Goal: Task Accomplishment & Management: Complete application form

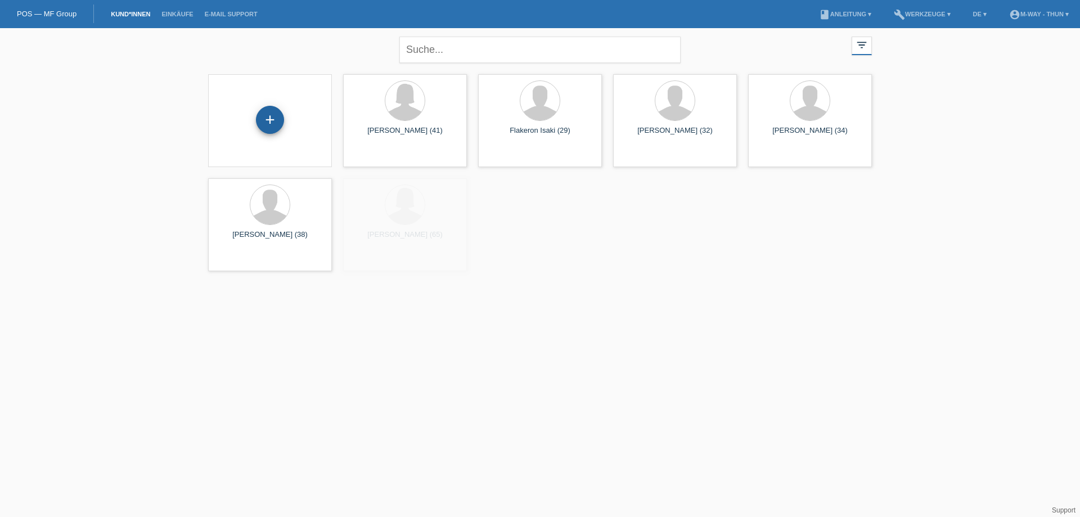
click at [277, 115] on div "+" at bounding box center [270, 120] width 28 height 28
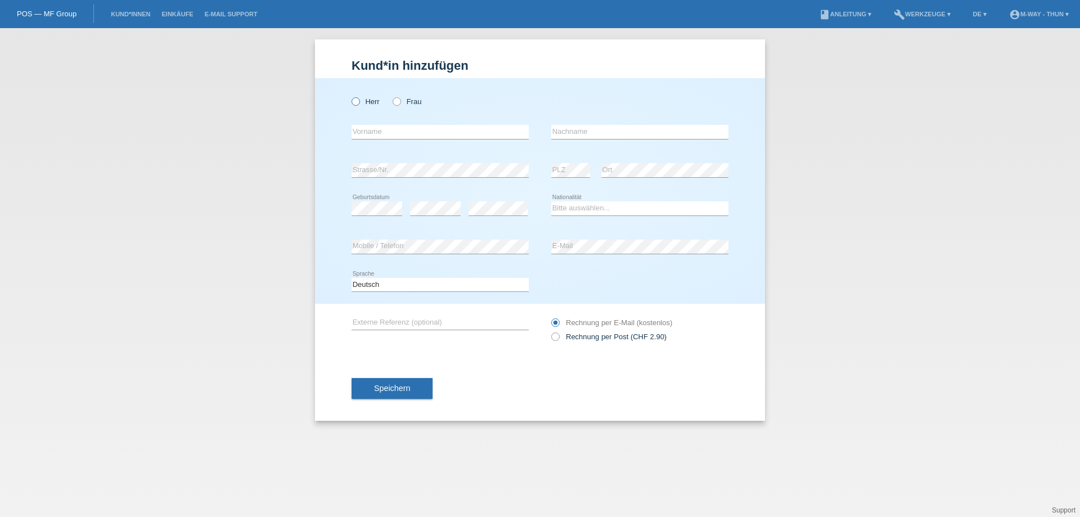
click at [350, 96] on icon at bounding box center [350, 96] width 0 height 0
click at [359, 100] on input "Herr" at bounding box center [354, 100] width 7 height 7
radio input "true"
click at [377, 129] on input "text" at bounding box center [439, 132] width 177 height 14
type input "[PERSON_NAME]"
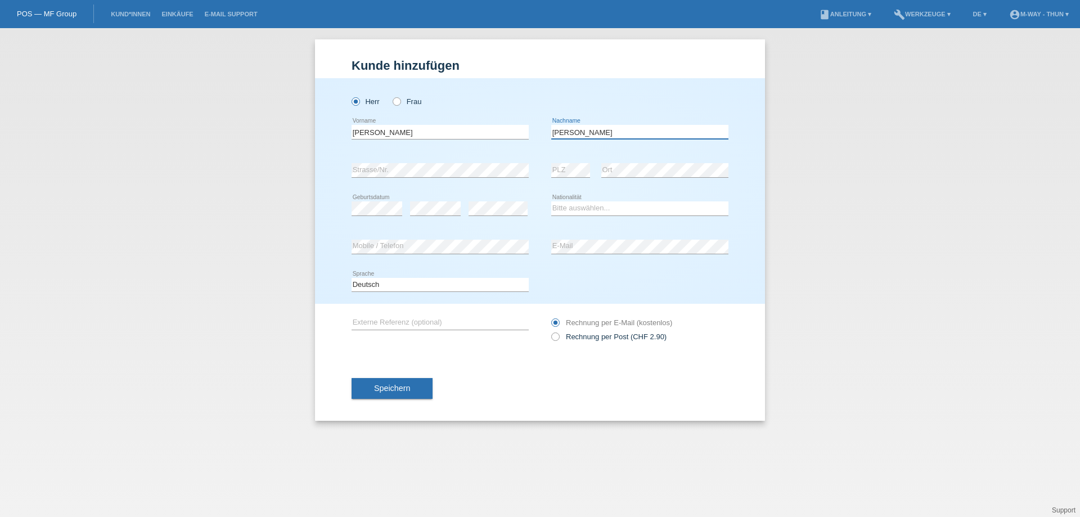
type input "[PERSON_NAME]"
select select "SK"
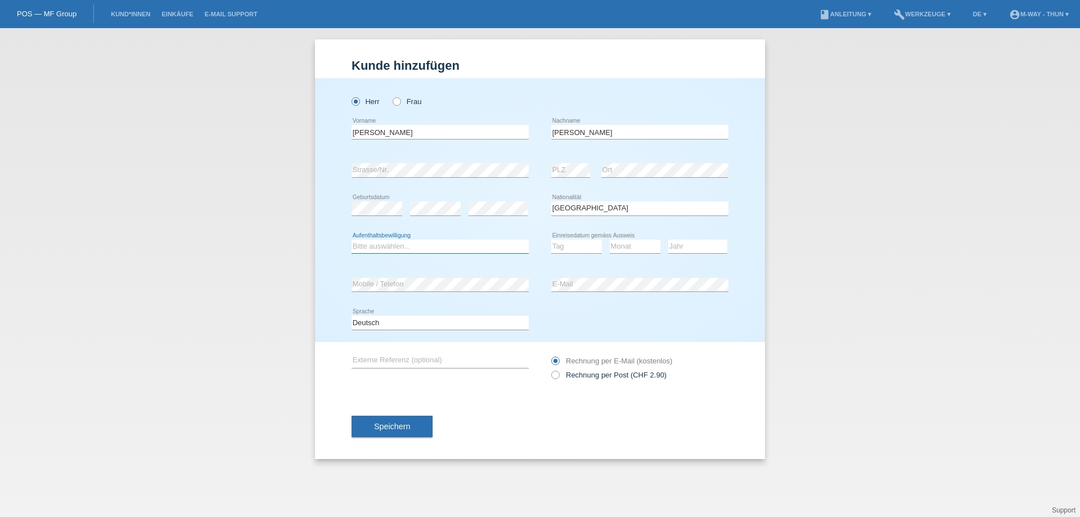
select select "B"
click at [647, 246] on select "Monat 01 02 03 04 05 06 07 08 09 10 11" at bounding box center [635, 246] width 51 height 13
click at [565, 250] on select "Tag 01 02 03 04 05 06 07 08 09 10 11" at bounding box center [576, 246] width 51 height 13
select select "08"
click at [551, 240] on select "Tag 01 02 03 04 05 06 07 08 09 10 11" at bounding box center [576, 246] width 51 height 13
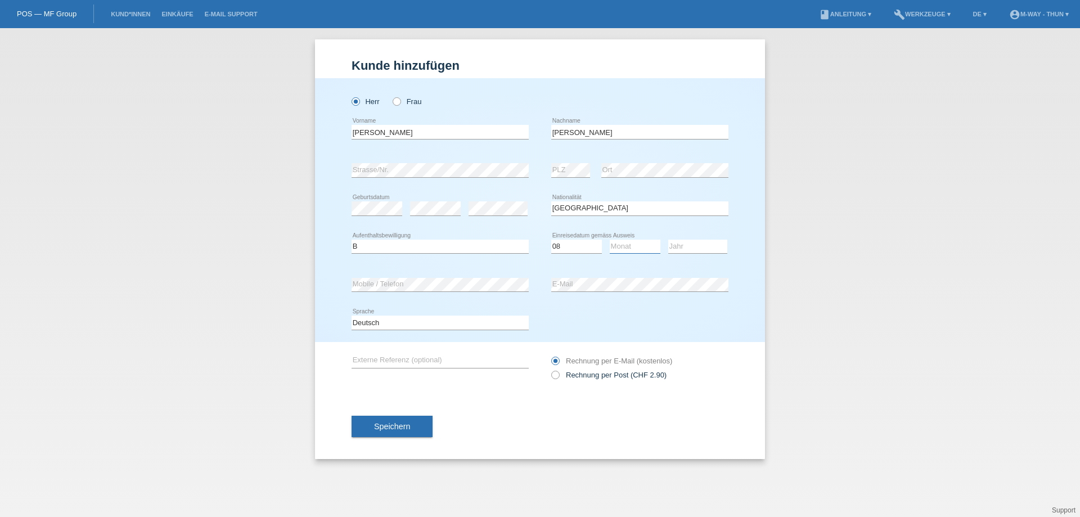
click at [624, 249] on select "Monat 01 02 03 04 05 06 07 08 09 10 11" at bounding box center [635, 246] width 51 height 13
select select "01"
click at [610, 240] on select "Monat 01 02 03 04 05 06 07 08 09 10 11" at bounding box center [635, 246] width 51 height 13
drag, startPoint x: 664, startPoint y: 249, endPoint x: 670, endPoint y: 249, distance: 6.2
click at [665, 249] on div "Tag 01 02 03 04 05 06 07 08 09 10 11 12 13 14 15 16 17 18 19 20 21 22 23 24 25 …" at bounding box center [639, 247] width 177 height 38
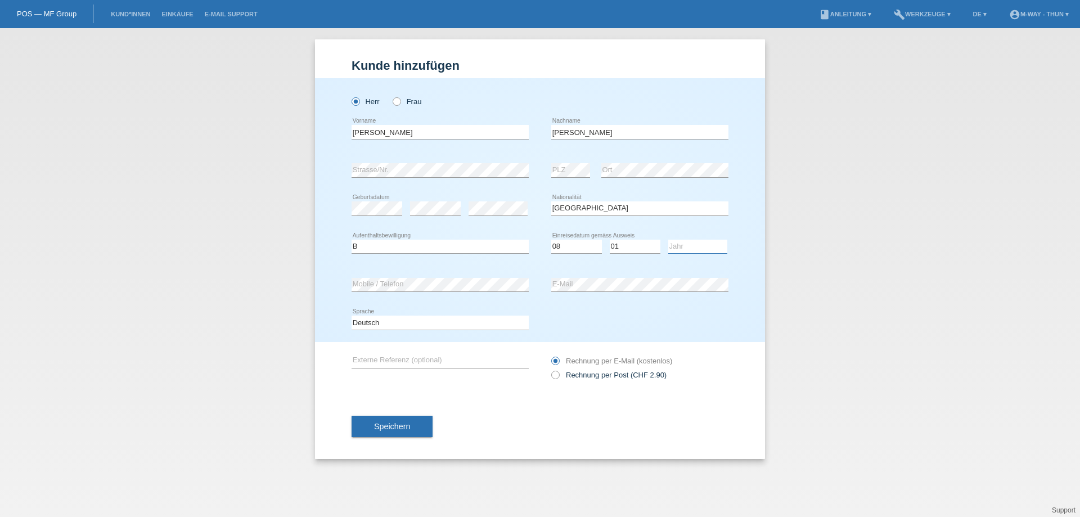
click at [672, 247] on select "Jahr 2025 2024 2023 2022 2021 2020 2019 2018 2017 2016 2015 2014 2013 2012 2011…" at bounding box center [697, 246] width 59 height 13
select select "2016"
click at [668, 240] on select "Jahr 2025 2024 2023 2022 2021 2020 2019 2018 2017 2016 2015 2014 2013 2012 2011…" at bounding box center [697, 246] width 59 height 13
click at [389, 420] on button "Speichern" at bounding box center [391, 426] width 81 height 21
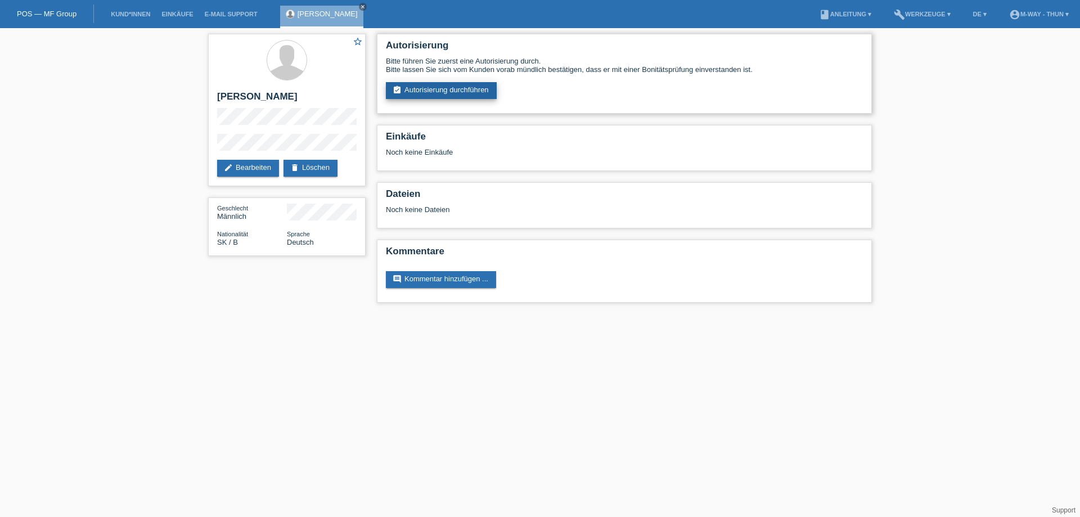
click at [452, 93] on link "assignment_turned_in Autorisierung durchführen" at bounding box center [441, 90] width 111 height 17
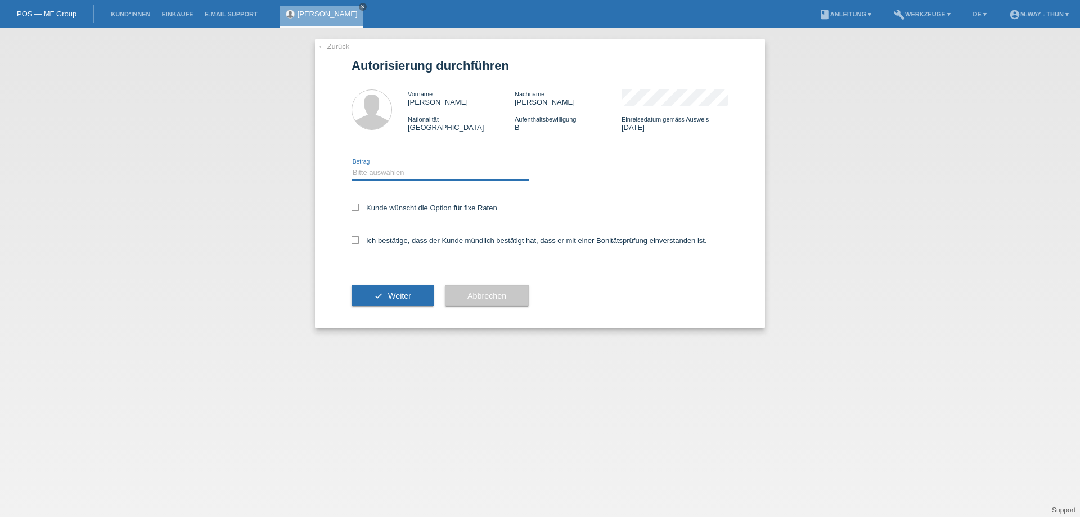
click at [425, 174] on select "Bitte auswählen CHF 1.00 - CHF 499.00 CHF 500.00 - CHF 1'999.00 CHF 2'000.00 - …" at bounding box center [439, 172] width 177 height 13
click at [507, 299] on button "Abbrechen" at bounding box center [487, 295] width 84 height 21
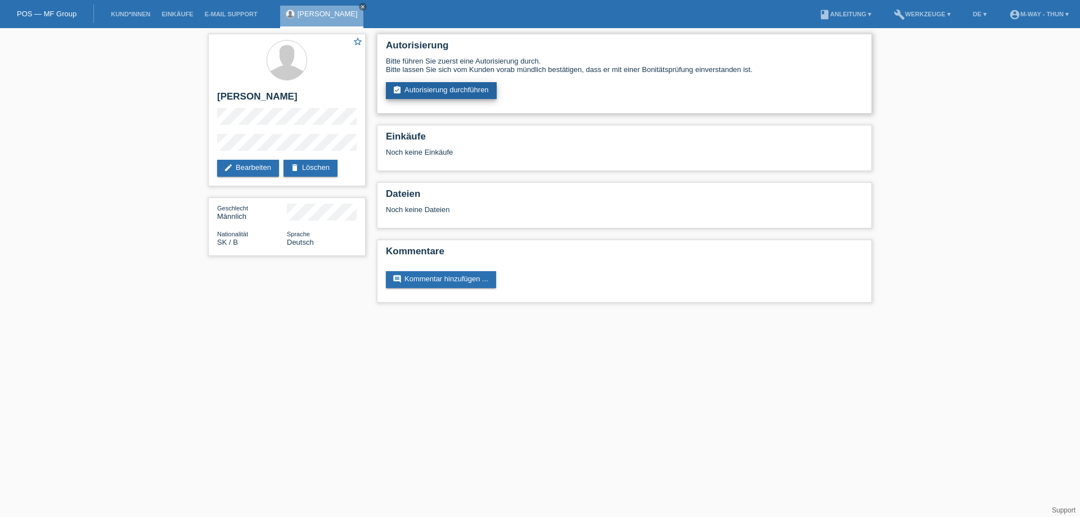
click at [440, 89] on link "assignment_turned_in Autorisierung durchführen" at bounding box center [441, 90] width 111 height 17
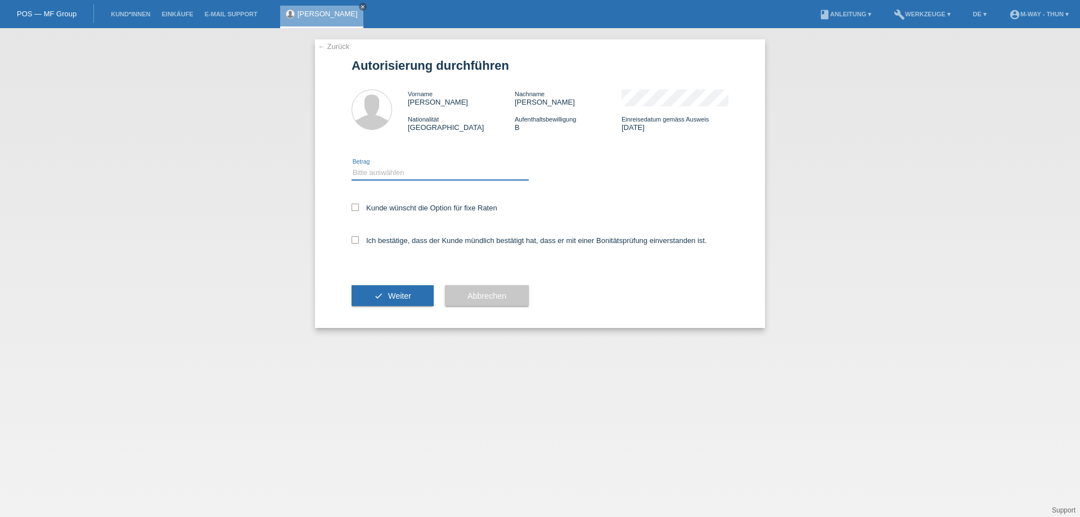
click at [428, 169] on select "Bitte auswählen CHF 1.00 - CHF 499.00 CHF 500.00 - CHF 1'999.00 CHF 2'000.00 - …" at bounding box center [439, 172] width 177 height 13
select select "3"
click at [351, 166] on select "Bitte auswählen CHF 1.00 - CHF 499.00 CHF 500.00 - CHF 1'999.00 CHF 2'000.00 - …" at bounding box center [439, 172] width 177 height 13
click at [403, 210] on label "Kunde wünscht die Option für fixe Raten" at bounding box center [424, 208] width 146 height 8
click at [359, 210] on input "Kunde wünscht die Option für fixe Raten" at bounding box center [354, 207] width 7 height 7
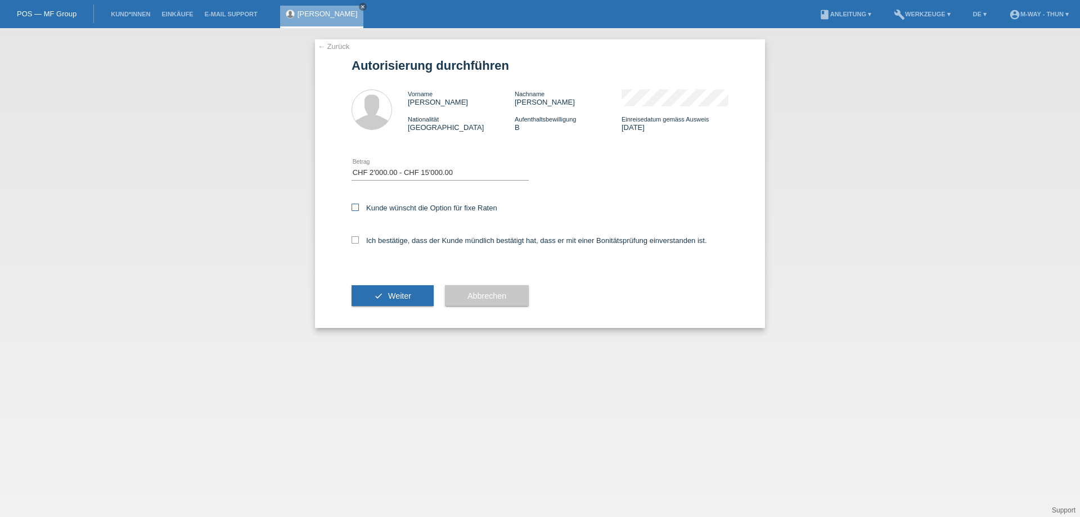
checkbox input "true"
drag, startPoint x: 402, startPoint y: 238, endPoint x: 381, endPoint y: 288, distance: 54.9
click at [402, 238] on label "Ich bestätige, dass der Kunde mündlich bestätigt hat, dass er mit einer Bonität…" at bounding box center [528, 240] width 355 height 8
click at [359, 238] on input "Ich bestätige, dass der Kunde mündlich bestätigt hat, dass er mit einer Bonität…" at bounding box center [354, 239] width 7 height 7
checkbox input "true"
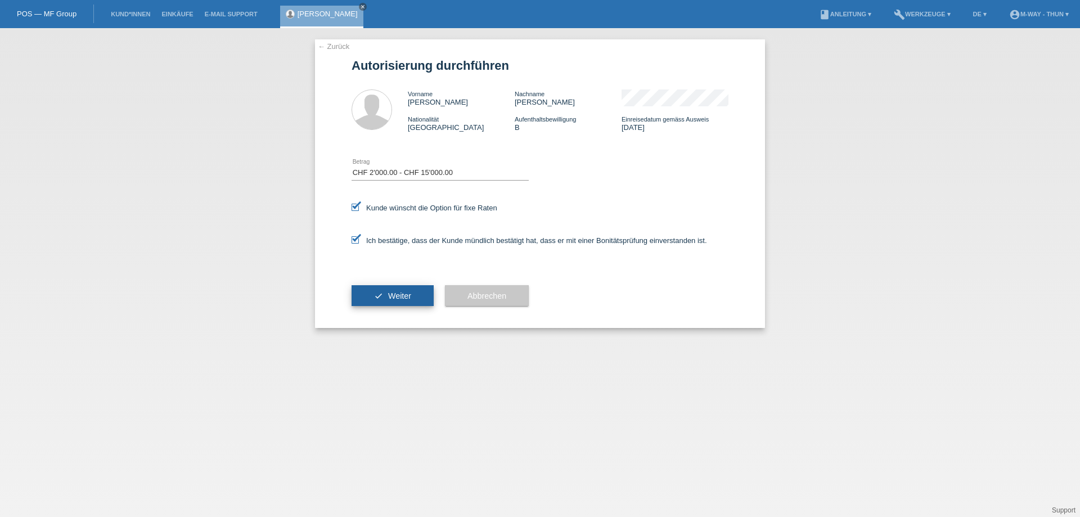
click at [386, 295] on button "check Weiter" at bounding box center [392, 295] width 82 height 21
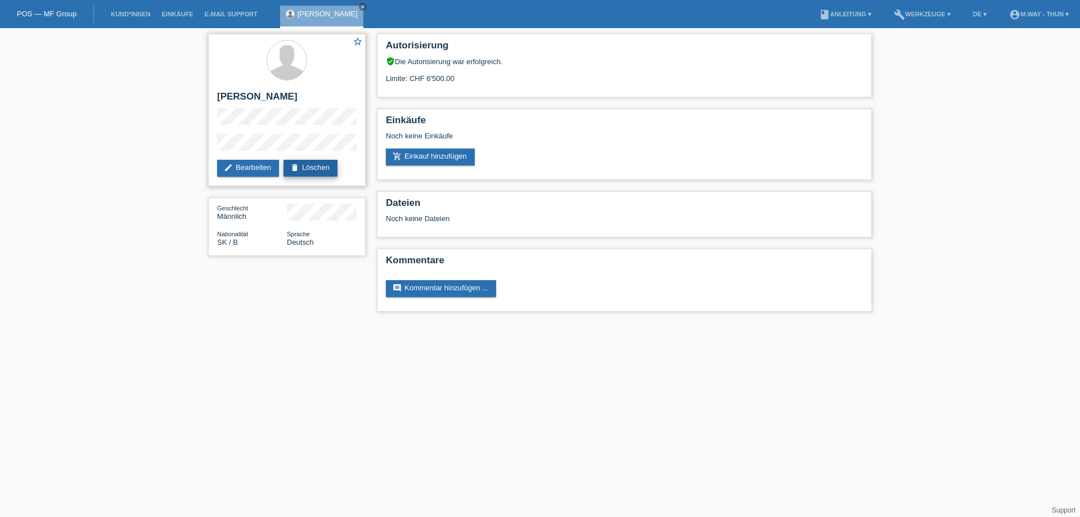
click at [336, 171] on link "delete Löschen" at bounding box center [310, 168] width 54 height 17
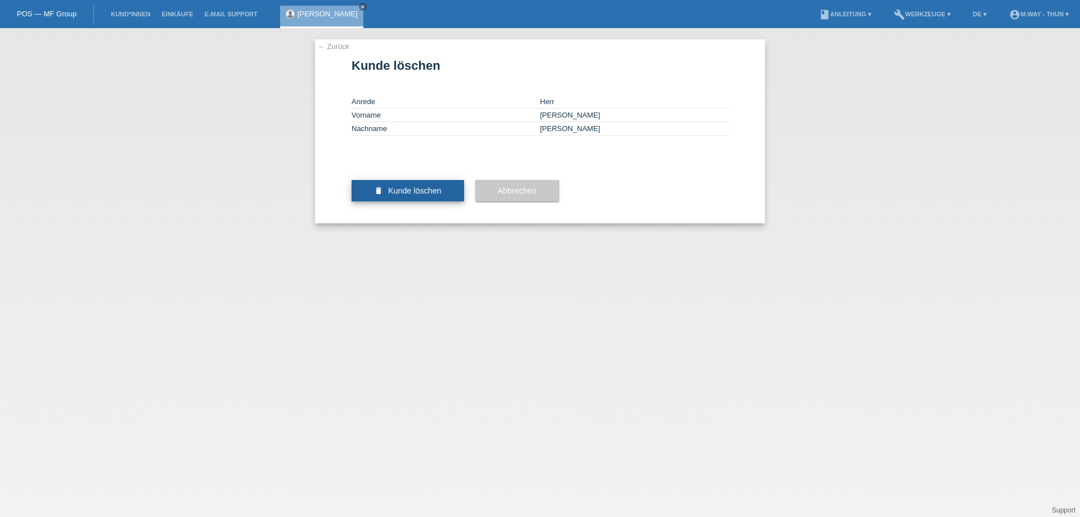
click at [398, 201] on button "delete Kunde löschen" at bounding box center [407, 190] width 112 height 21
